Goal: Task Accomplishment & Management: Manage account settings

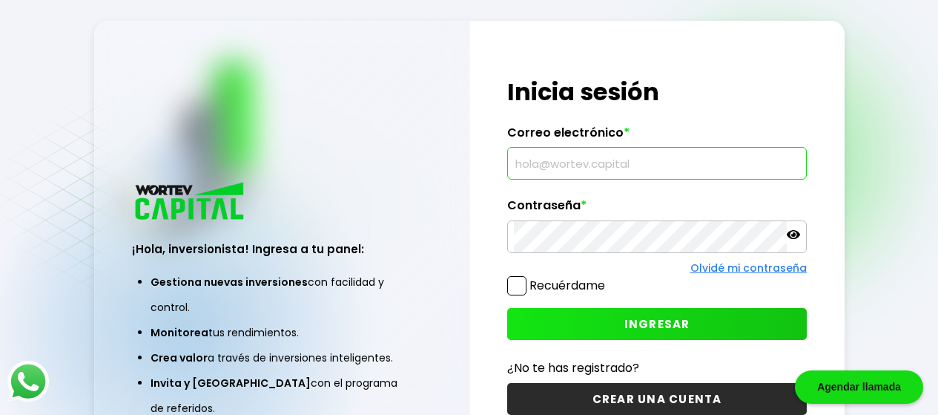
click at [641, 165] on input "text" at bounding box center [657, 163] width 286 height 31
type input "[EMAIL_ADDRESS][DOMAIN_NAME]"
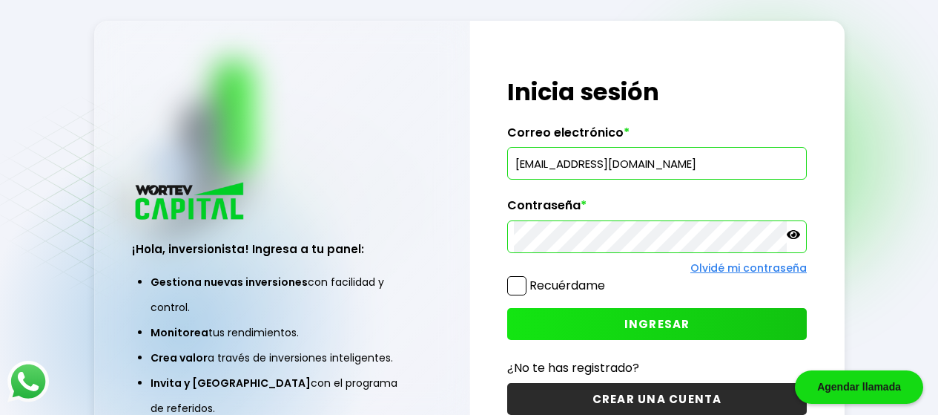
click at [657, 321] on span "INGRESAR" at bounding box center [657, 324] width 66 height 16
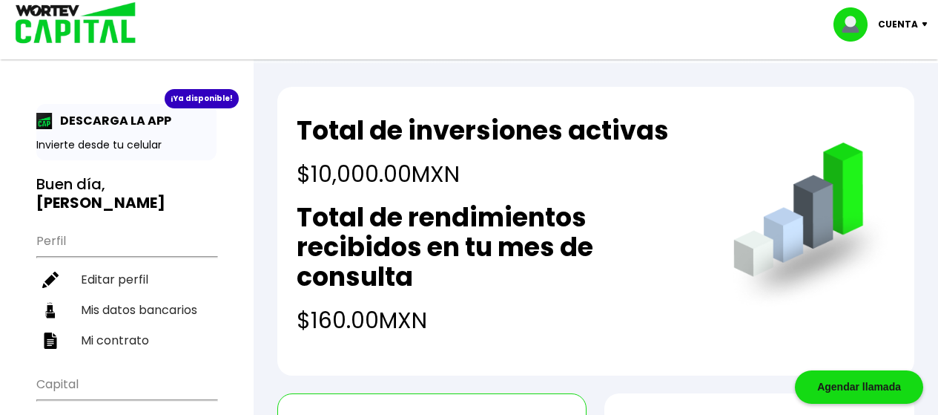
click at [900, 22] on p "Cuenta" at bounding box center [898, 24] width 40 height 22
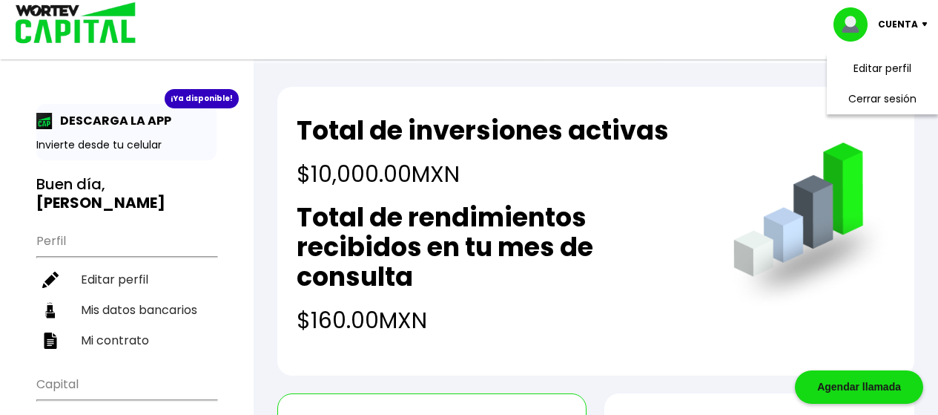
click at [740, 127] on div "Total de inversiones activas $10,000.00 MXN Total de rendimientos recibidos en …" at bounding box center [595, 231] width 637 height 288
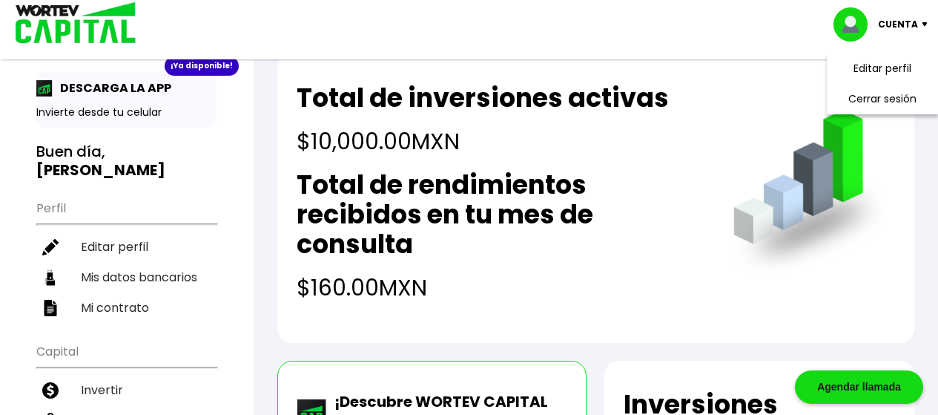
scroll to position [24, 0]
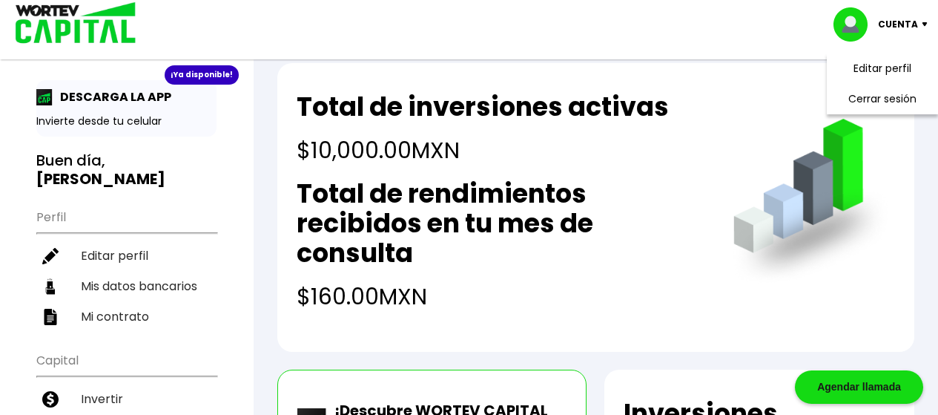
click at [812, 272] on img at bounding box center [811, 203] width 168 height 168
click at [759, 96] on div "Total de inversiones activas $10,000.00 MXN Total de rendimientos recibidos en …" at bounding box center [595, 207] width 637 height 288
click at [918, 22] on img at bounding box center [928, 24] width 20 height 4
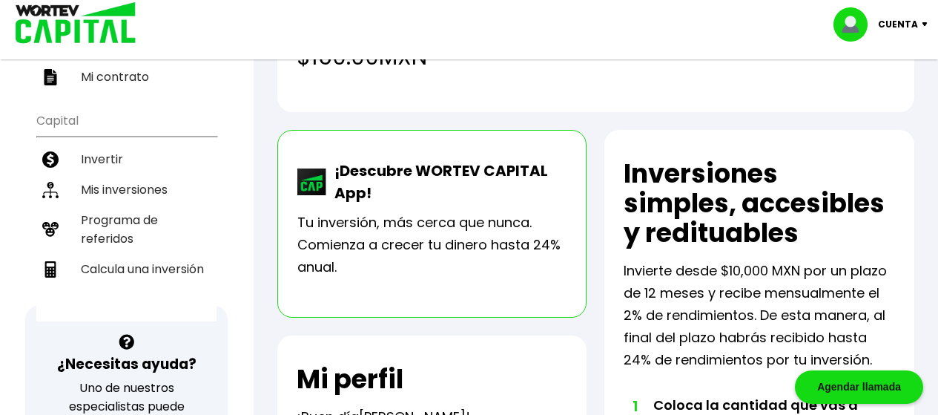
scroll to position [0, 0]
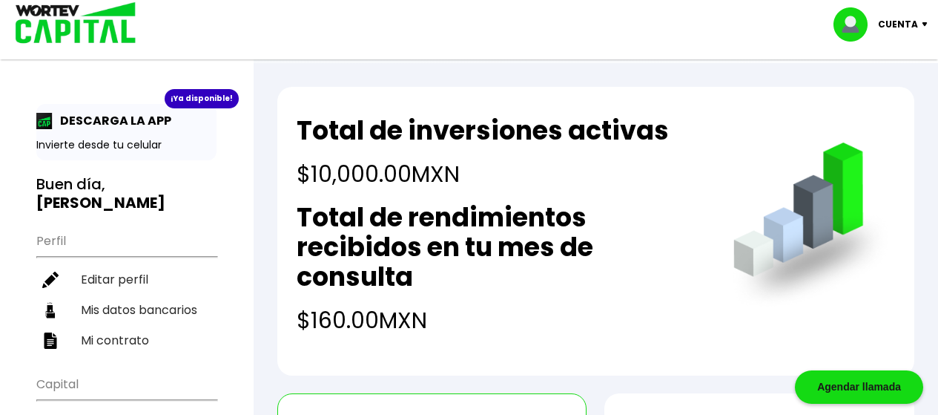
click at [911, 22] on p "Cuenta" at bounding box center [898, 24] width 40 height 22
click at [865, 93] on li "Cerrar sesión" at bounding box center [882, 99] width 119 height 30
